Goal: Task Accomplishment & Management: Manage account settings

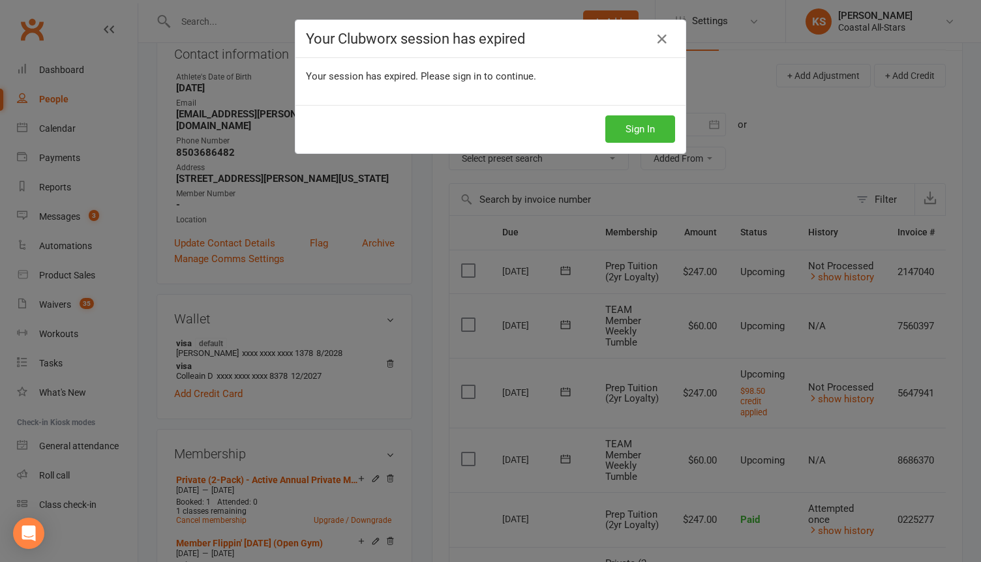
scroll to position [0, 46]
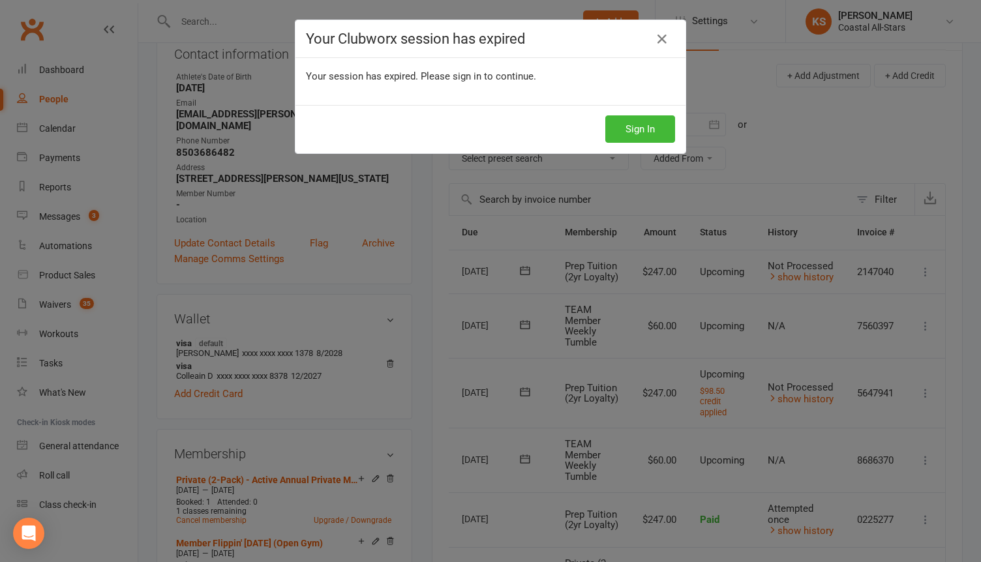
click at [564, 123] on div "Sign In" at bounding box center [491, 129] width 390 height 48
click at [643, 123] on button "Sign In" at bounding box center [641, 128] width 70 height 27
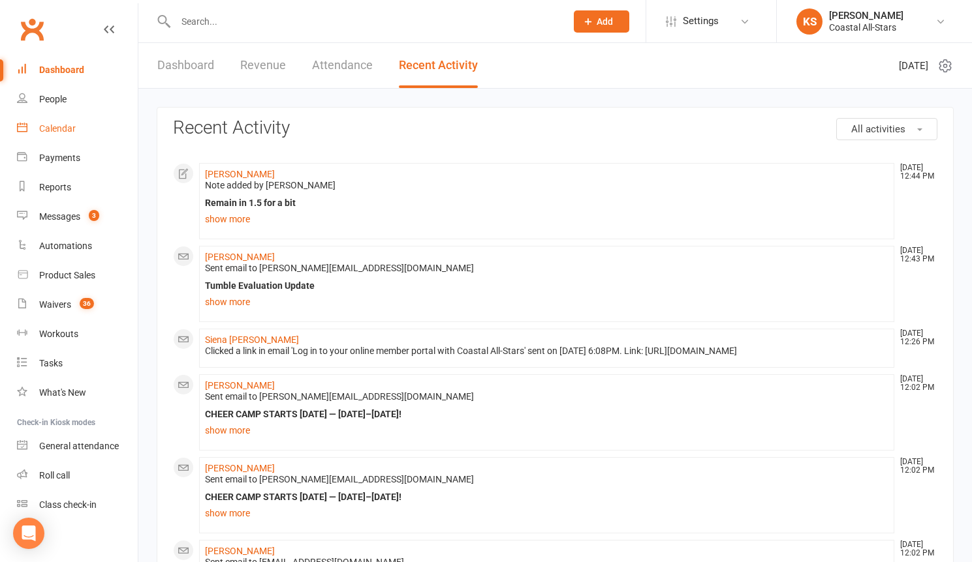
click at [50, 134] on link "Calendar" at bounding box center [77, 128] width 121 height 29
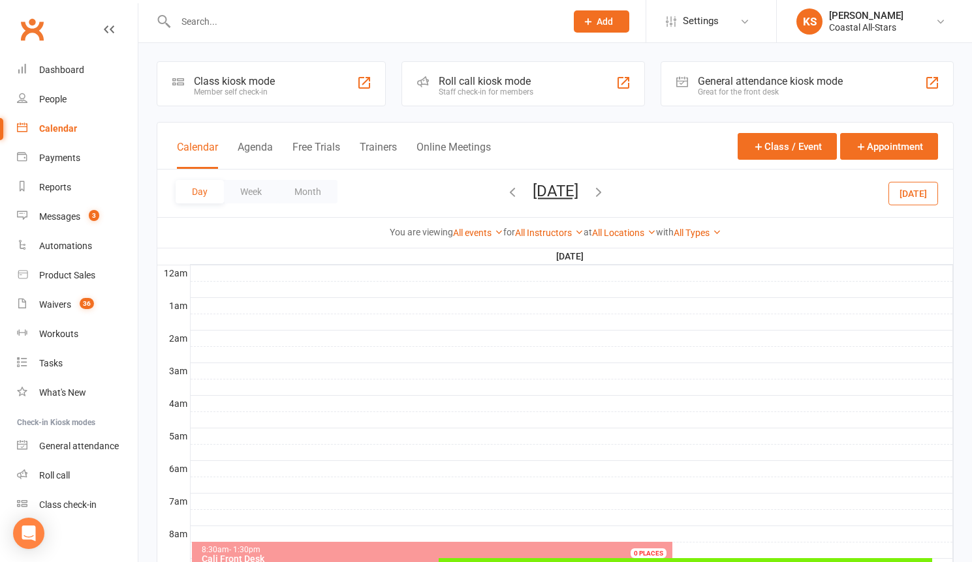
click at [57, 130] on div "Calendar" at bounding box center [58, 128] width 38 height 10
click at [918, 194] on button "[DATE]" at bounding box center [913, 192] width 50 height 23
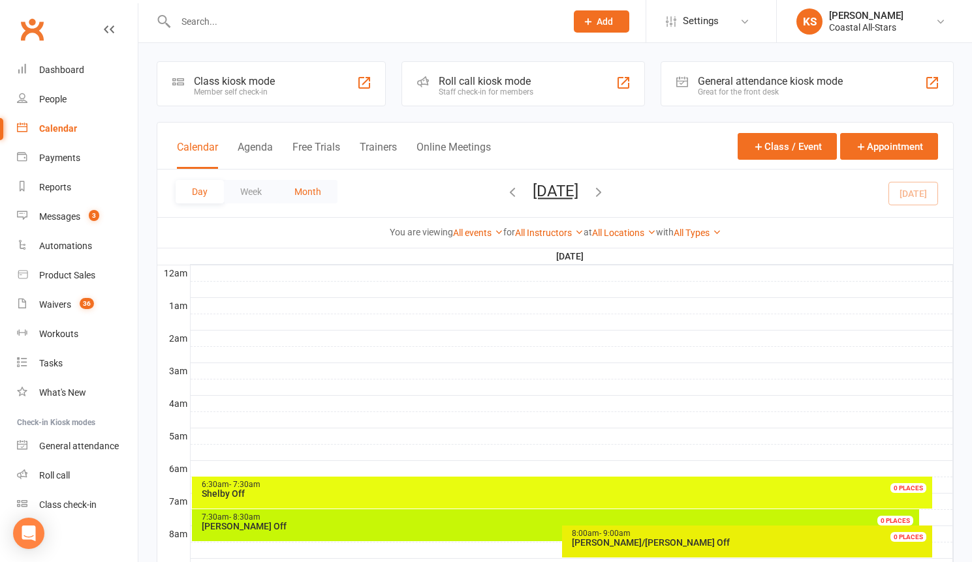
click at [313, 188] on button "Month" at bounding box center [307, 191] width 59 height 23
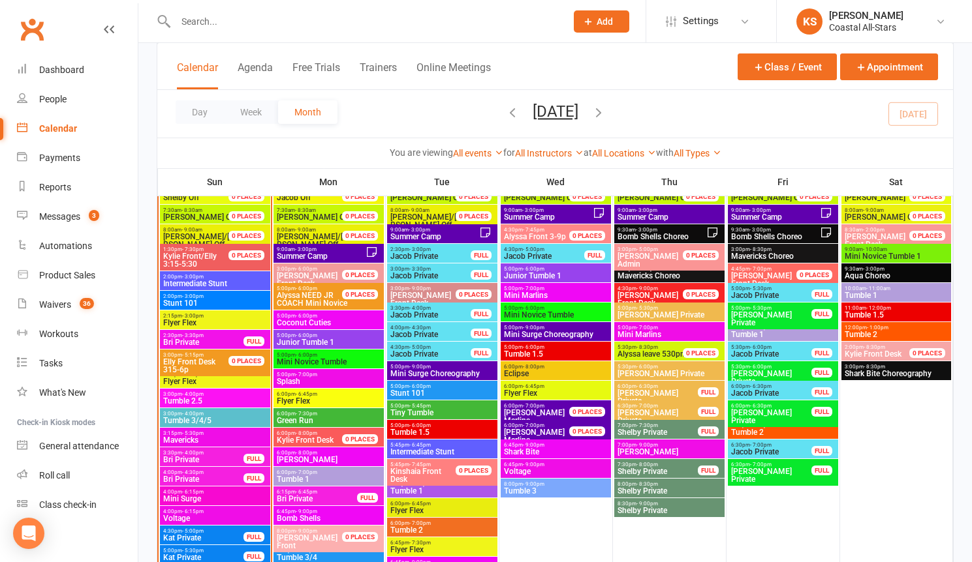
scroll to position [1774, 0]
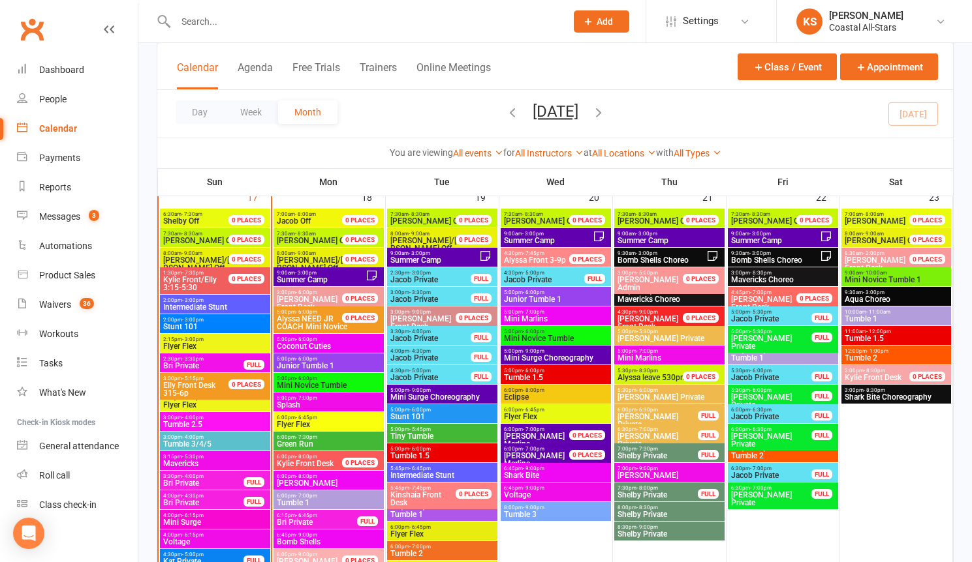
click at [543, 233] on span "9:00am - 3:00pm" at bounding box center [547, 234] width 89 height 6
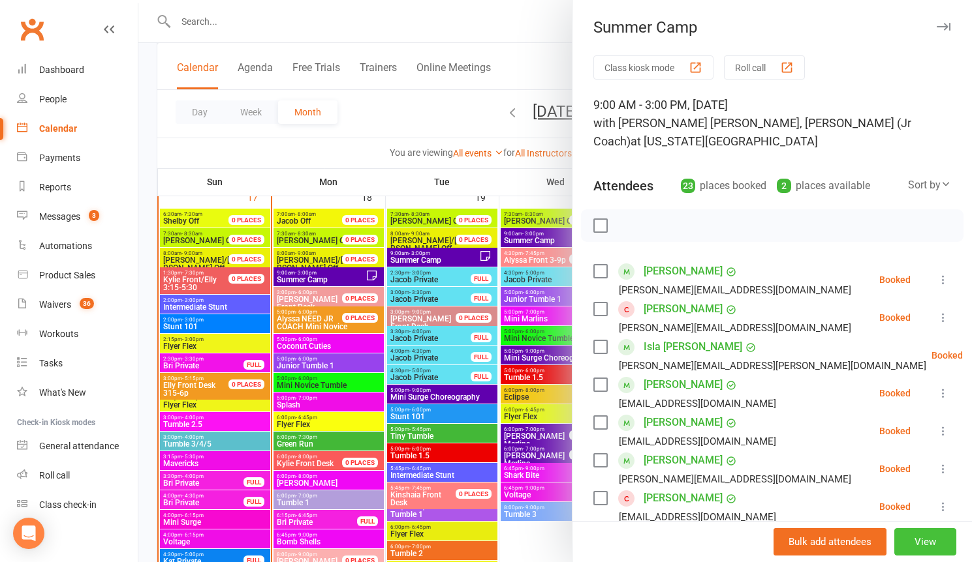
click at [906, 539] on button "View" at bounding box center [925, 542] width 62 height 27
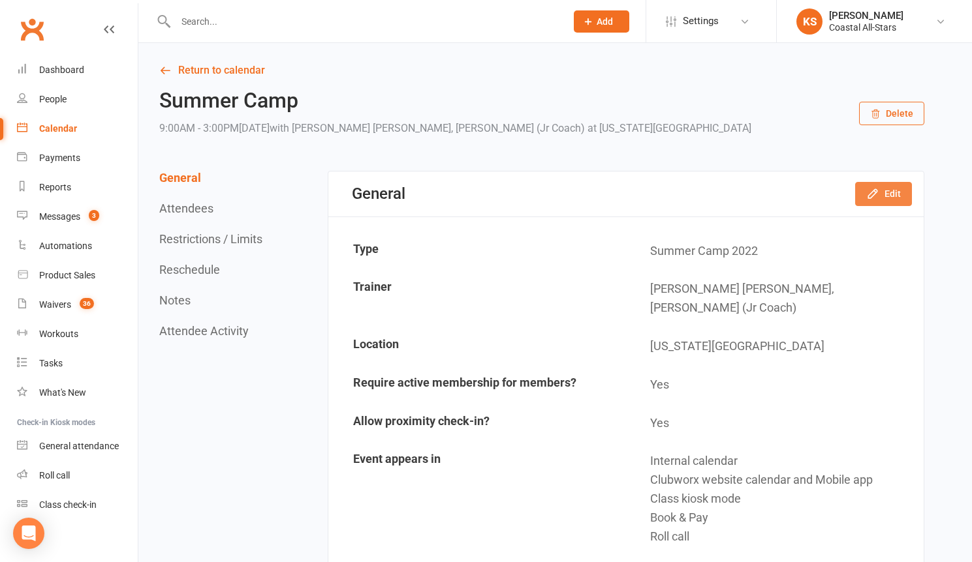
click at [872, 195] on icon "button" at bounding box center [872, 193] width 13 height 13
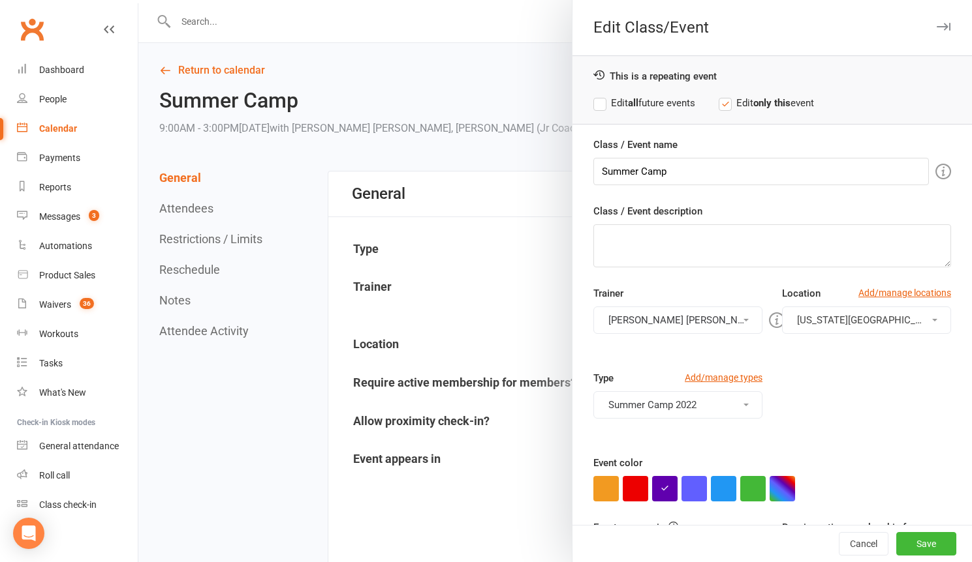
click at [662, 309] on button "[PERSON_NAME] [PERSON_NAME], [PERSON_NAME] (Jr Coach)" at bounding box center [677, 320] width 169 height 27
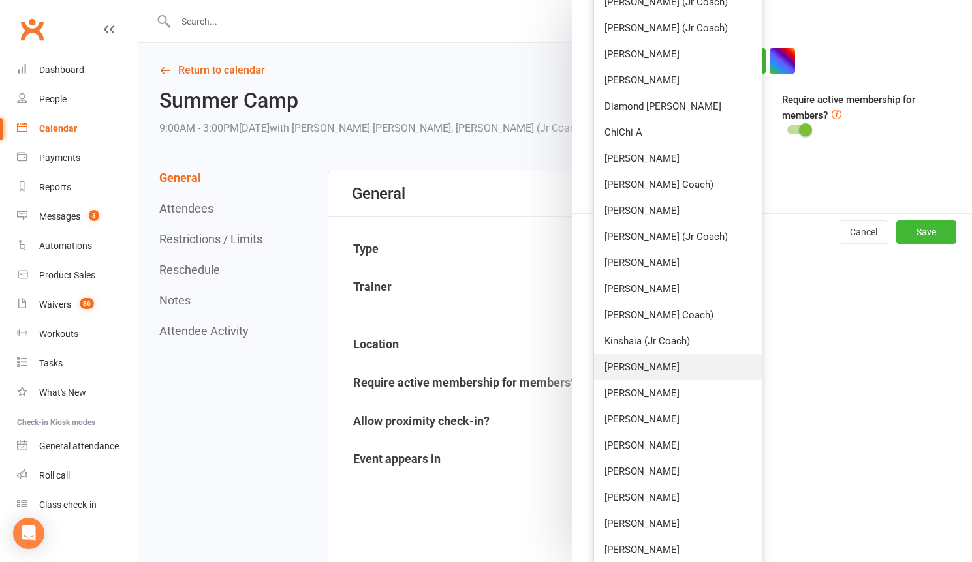
scroll to position [595, 0]
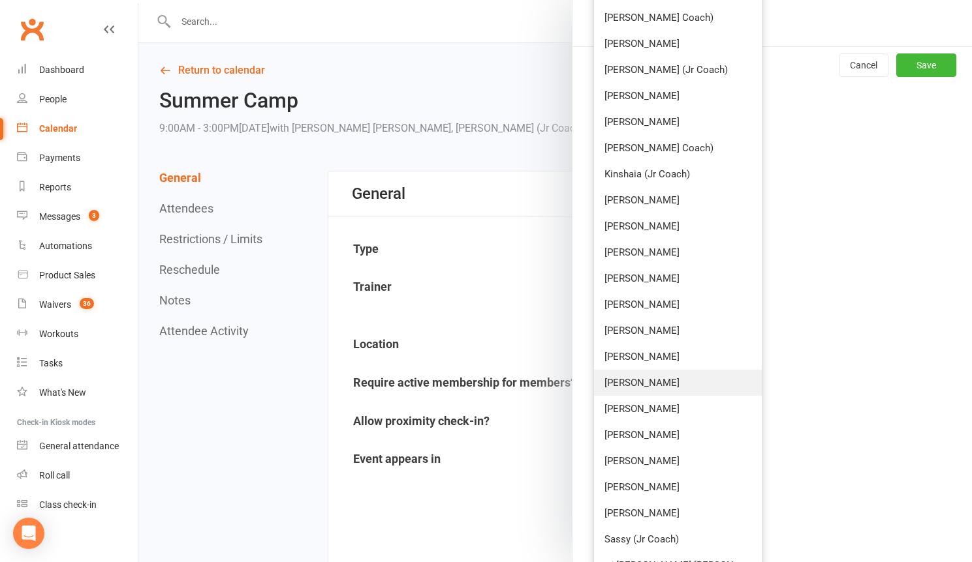
click at [644, 388] on link "[PERSON_NAME]" at bounding box center [678, 383] width 168 height 26
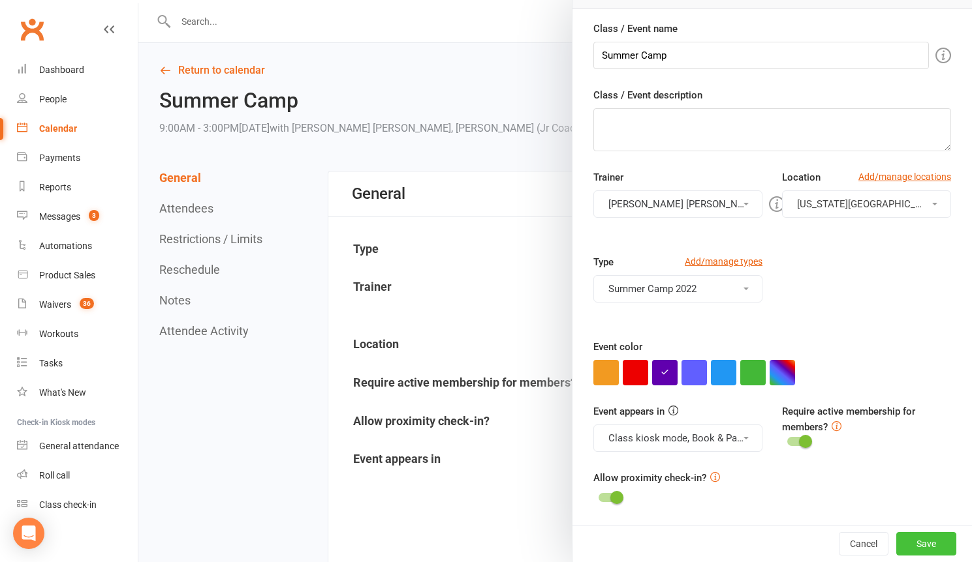
click at [901, 543] on button "Save" at bounding box center [926, 543] width 60 height 23
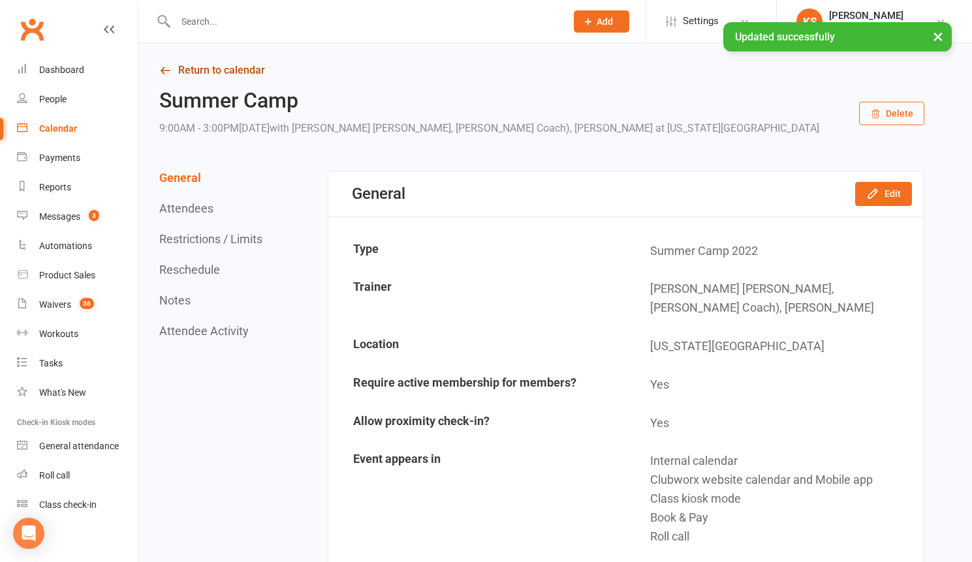
click at [204, 76] on link "Return to calendar" at bounding box center [541, 70] width 765 height 18
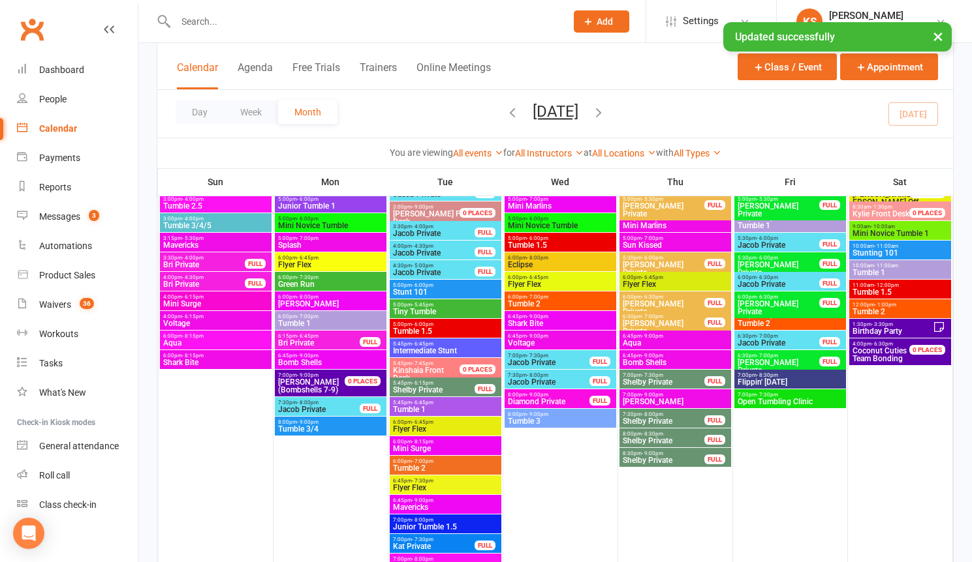
scroll to position [1328, 0]
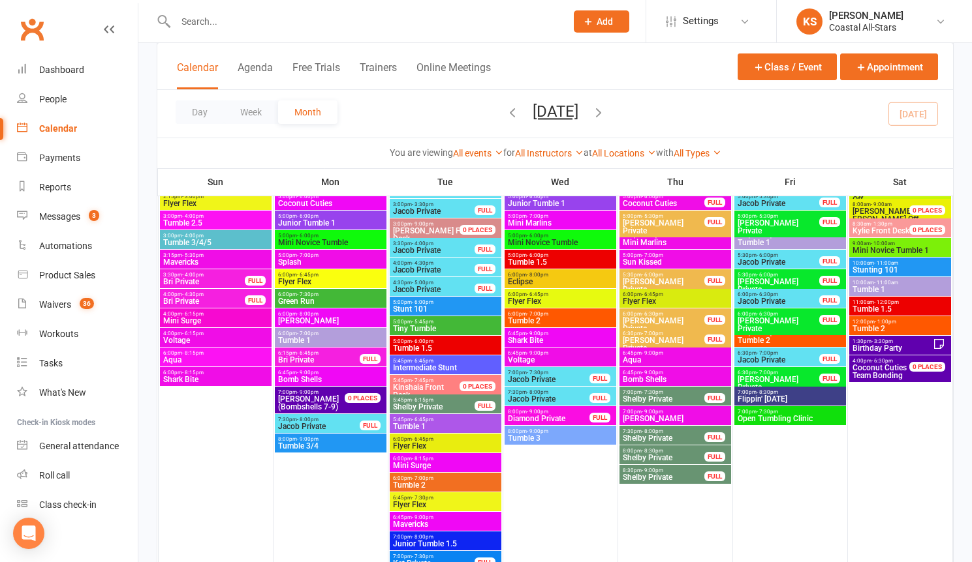
click at [540, 359] on span "Voltage" at bounding box center [560, 360] width 106 height 8
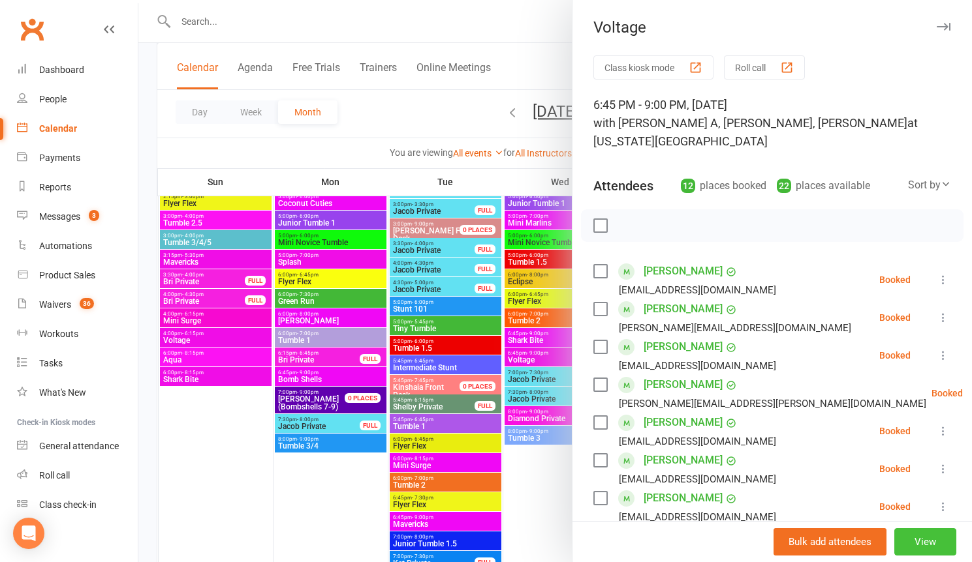
click at [925, 534] on button "View" at bounding box center [925, 542] width 62 height 27
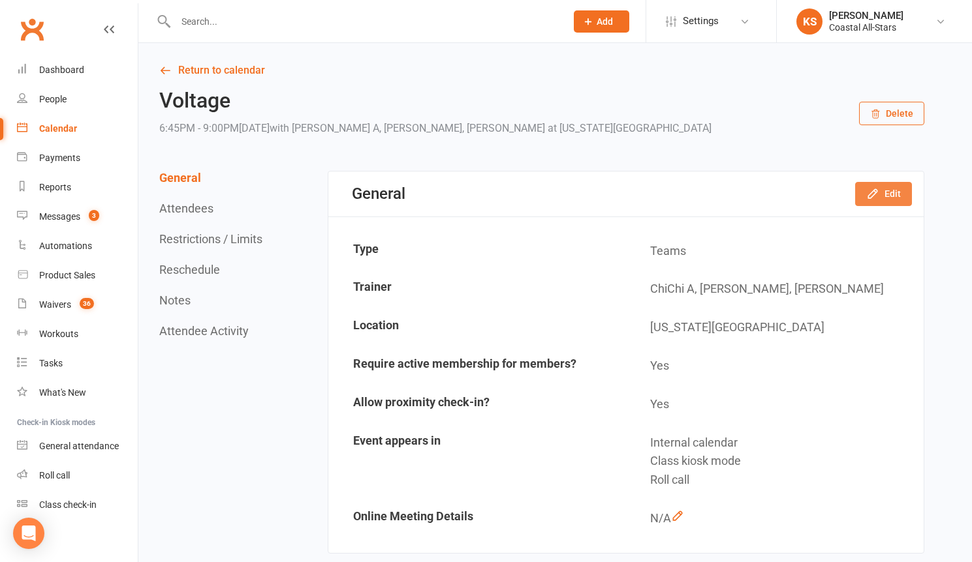
click at [872, 193] on icon "button" at bounding box center [872, 193] width 13 height 13
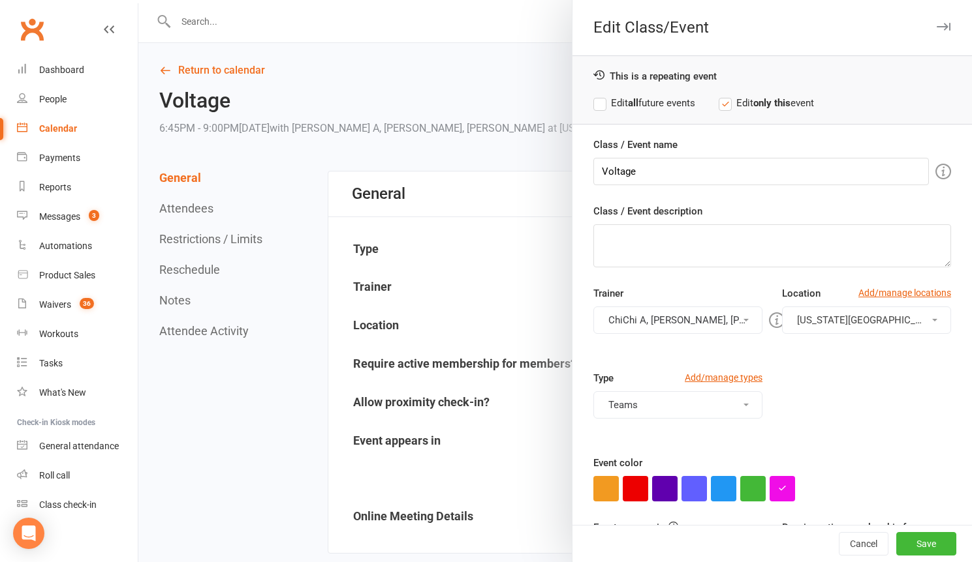
click at [687, 309] on button "ChiChi A, [PERSON_NAME], [PERSON_NAME]" at bounding box center [677, 320] width 169 height 27
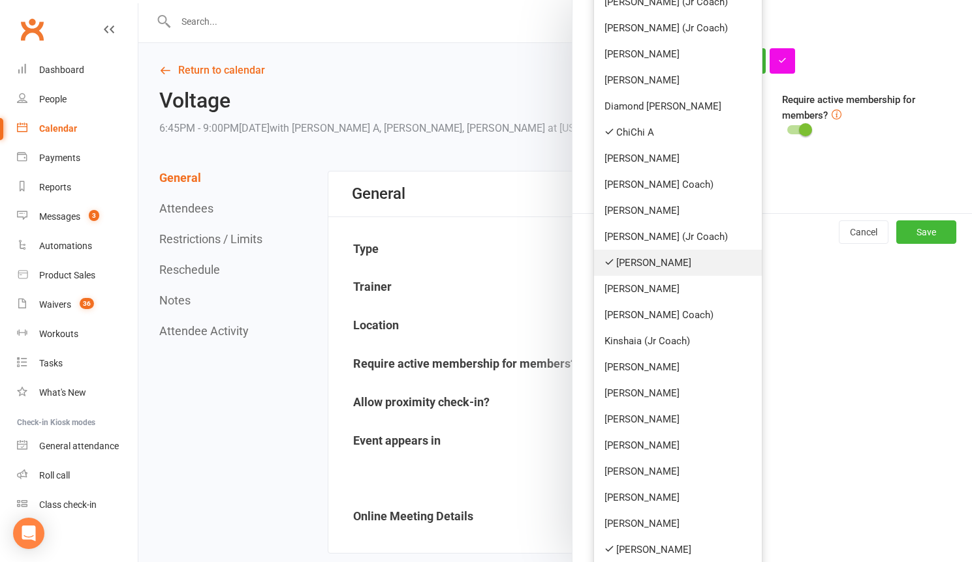
scroll to position [429, 0]
click at [653, 538] on link "[PERSON_NAME]" at bounding box center [678, 549] width 168 height 26
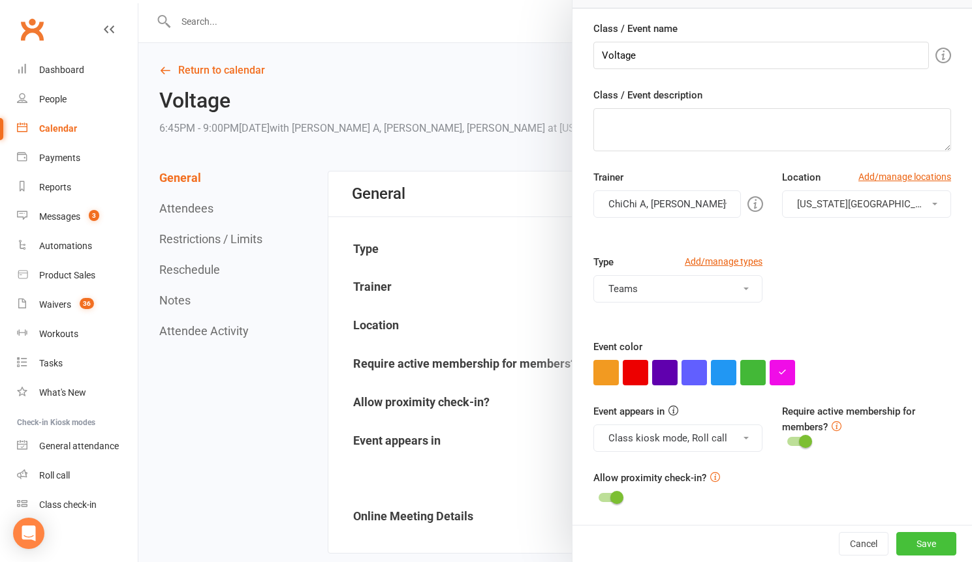
click at [899, 537] on button "Save" at bounding box center [926, 543] width 60 height 23
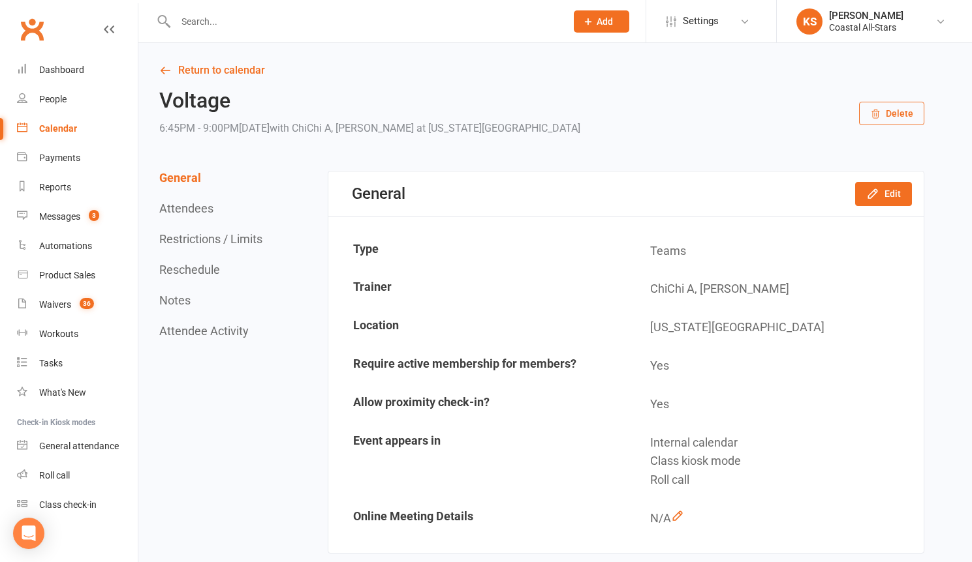
click at [224, 26] on input "text" at bounding box center [364, 21] width 385 height 18
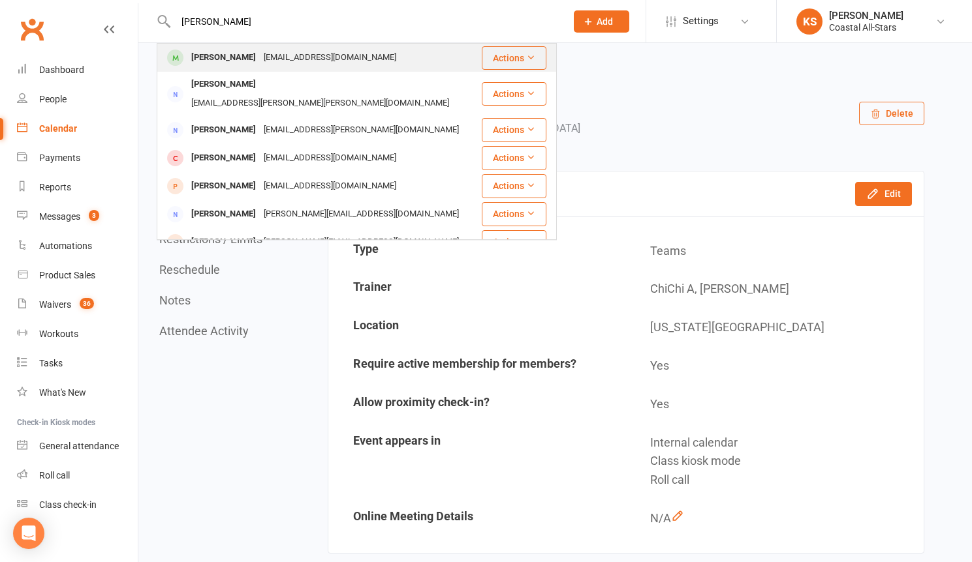
type input "[PERSON_NAME]"
click at [260, 55] on div "[PERSON_NAME]" at bounding box center [223, 57] width 72 height 19
